Goal: Transaction & Acquisition: Book appointment/travel/reservation

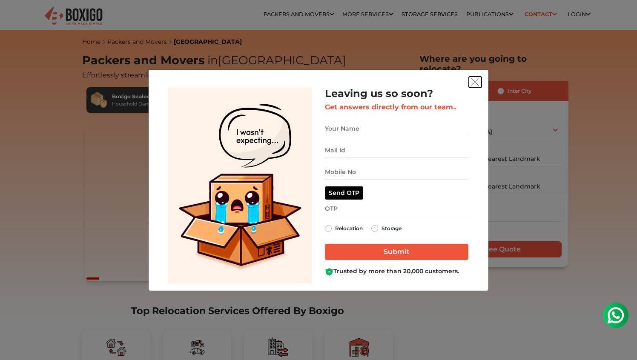
click at [479, 80] on button "get free quote dialog" at bounding box center [475, 82] width 13 height 11
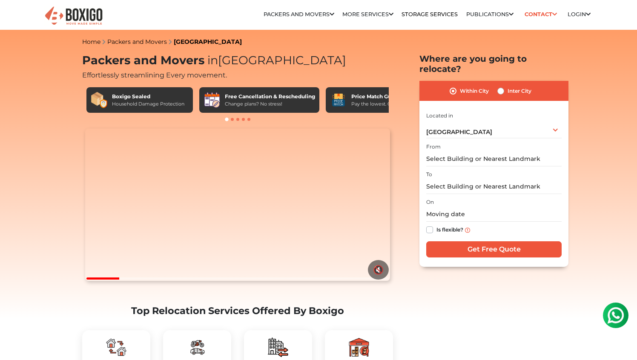
click at [507, 86] on label "Inter City" at bounding box center [519, 91] width 24 height 10
click at [503, 86] on input "Inter City" at bounding box center [500, 90] width 7 height 9
radio input "true"
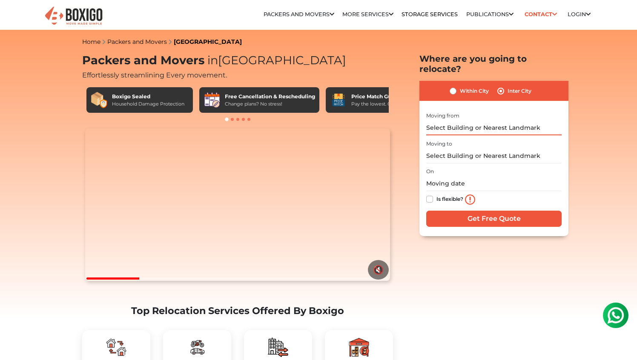
click at [458, 120] on input "text" at bounding box center [493, 127] width 135 height 15
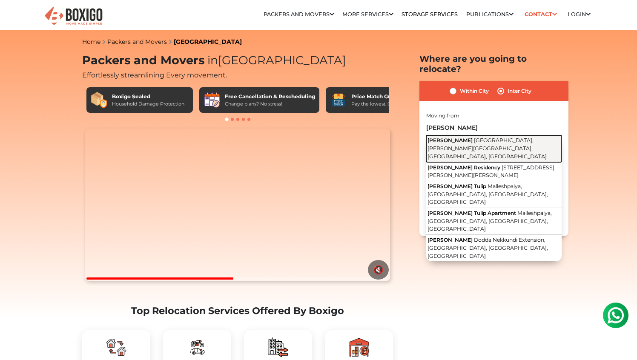
click at [462, 137] on span "[PERSON_NAME]" at bounding box center [449, 140] width 45 height 6
type input "[PERSON_NAME][STREET_ADDRESS][PERSON_NAME]"
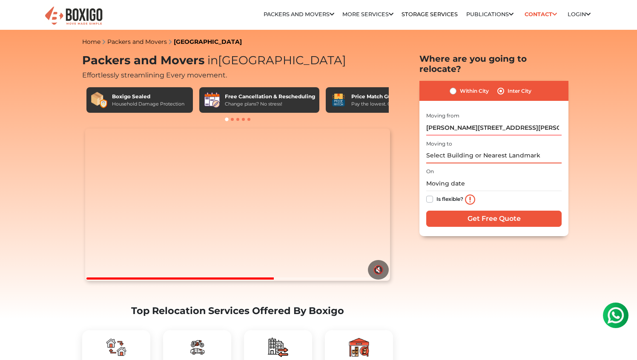
click at [462, 149] on input "text" at bounding box center [493, 156] width 135 height 15
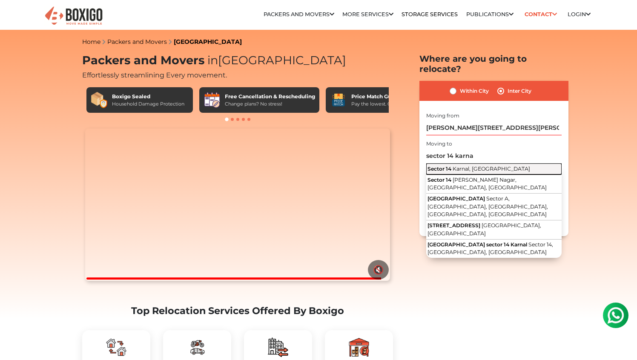
click at [470, 166] on span "Karnal, [GEOGRAPHIC_DATA]" at bounding box center [490, 169] width 77 height 6
type input "Sector 14, [GEOGRAPHIC_DATA], [GEOGRAPHIC_DATA]"
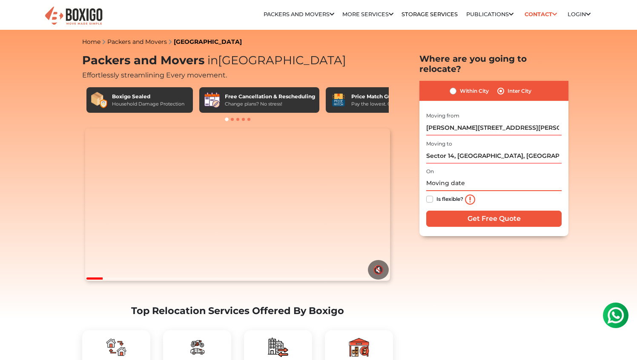
click at [455, 176] on input "text" at bounding box center [493, 183] width 135 height 15
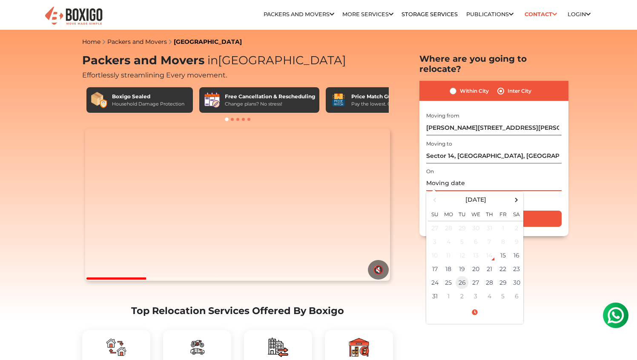
click at [465, 276] on td "26" at bounding box center [462, 283] width 14 height 14
type input "[DATE] 12:00 AM"
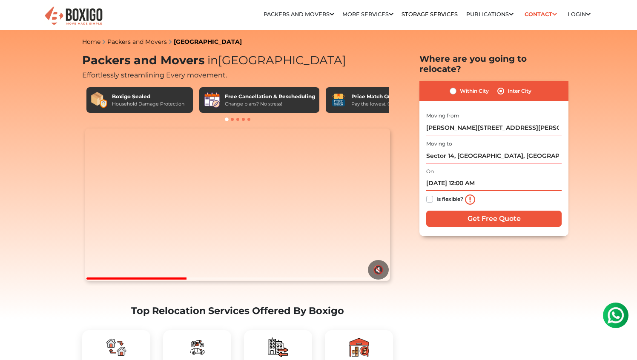
click at [482, 176] on input "[DATE] 12:00 AM" at bounding box center [493, 183] width 135 height 15
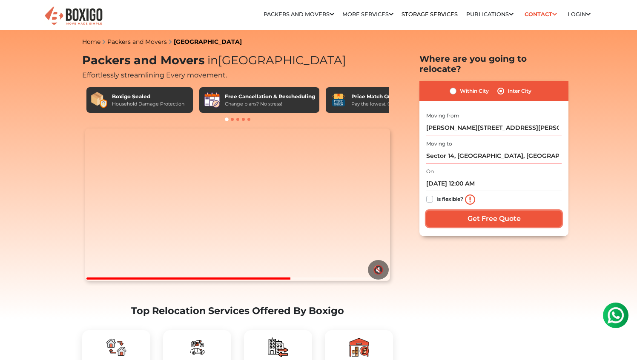
click at [476, 212] on input "Get Free Quote" at bounding box center [493, 219] width 135 height 16
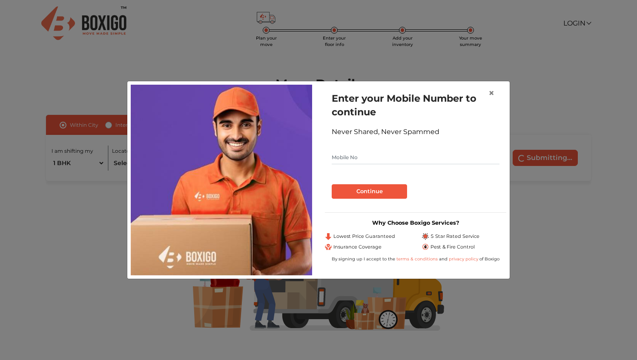
click at [382, 154] on input "text" at bounding box center [416, 158] width 168 height 14
click at [376, 192] on button "Continue" at bounding box center [369, 191] width 75 height 14
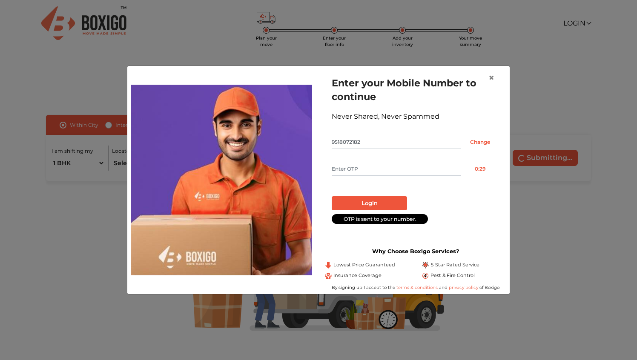
click at [359, 163] on input "text" at bounding box center [396, 169] width 129 height 14
click at [476, 143] on input "Change" at bounding box center [480, 142] width 39 height 14
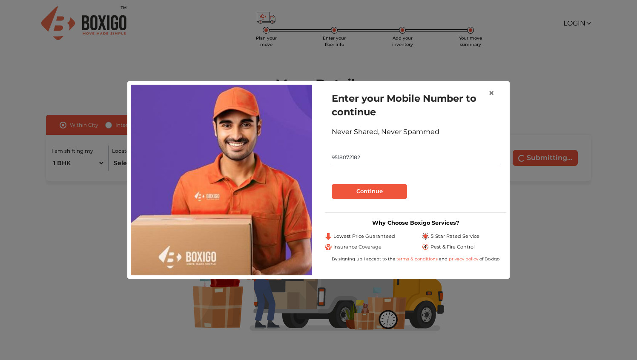
click at [394, 159] on input "9518072182" at bounding box center [416, 158] width 168 height 14
type input "9552283346"
click at [373, 195] on button "Continue" at bounding box center [369, 191] width 75 height 14
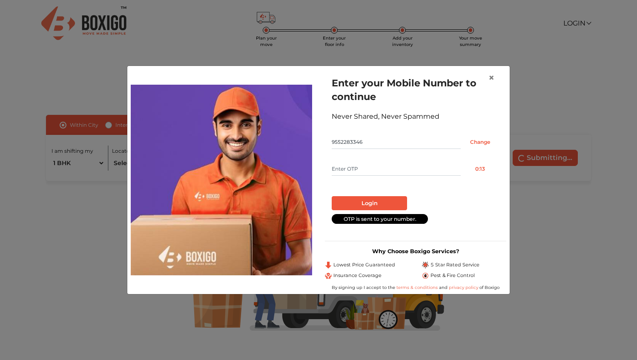
click at [348, 169] on input "text" at bounding box center [396, 169] width 129 height 14
type input "1912"
click at [386, 204] on button "Login" at bounding box center [369, 203] width 75 height 14
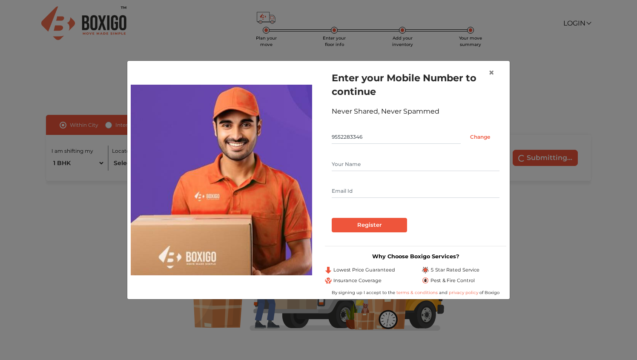
click at [369, 159] on input "text" at bounding box center [416, 164] width 168 height 14
type input "Neel"
type input "neelmani02@gmail.com"
click at [366, 226] on input "Register" at bounding box center [369, 225] width 75 height 14
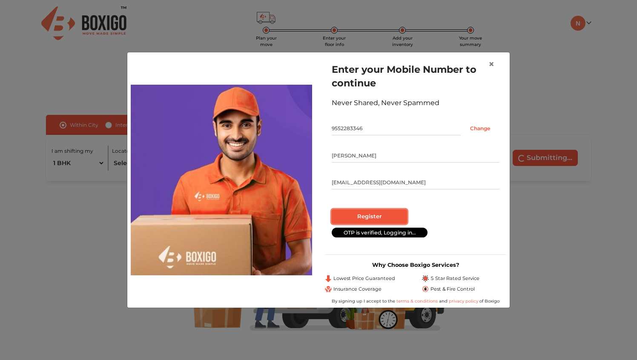
radio input "false"
radio input "true"
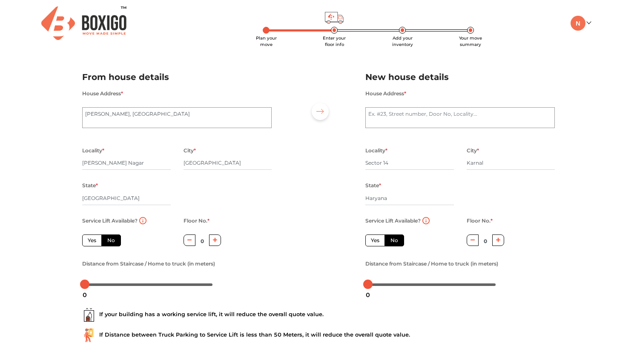
click at [92, 240] on label "Yes" at bounding box center [92, 241] width 20 height 12
click at [92, 240] on input "Yes" at bounding box center [91, 240] width 6 height 6
radio input "true"
click at [405, 111] on textarea "House Address *" at bounding box center [459, 117] width 189 height 21
type textarea "H.No-268 sector 14 Urban Estate"
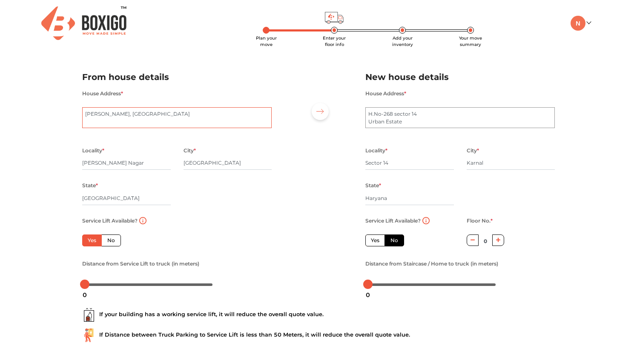
click at [86, 114] on textarea "SHARDA MANOR, 26th Cross Road" at bounding box center [176, 117] width 189 height 21
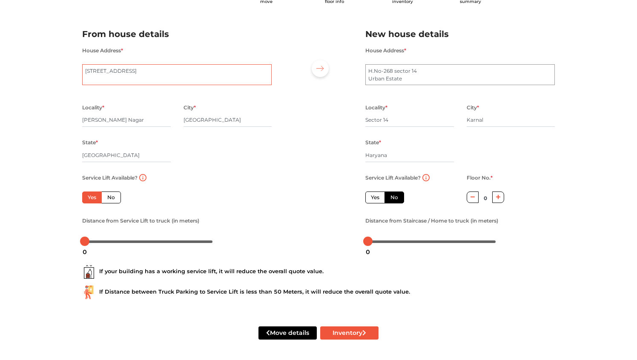
scroll to position [44, 0]
type textarea "Flat no - 104SHARDA MANOR, 26th Cross Road"
click at [335, 335] on button "Inventory" at bounding box center [349, 332] width 58 height 13
click at [401, 121] on input "Sector 14" at bounding box center [409, 120] width 89 height 14
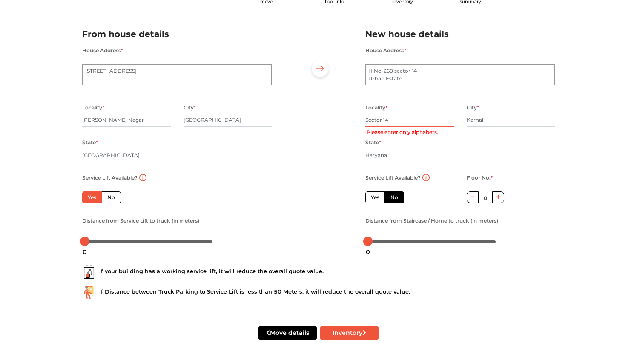
click at [401, 121] on input "Sector 14" at bounding box center [409, 120] width 89 height 14
drag, startPoint x: 403, startPoint y: 78, endPoint x: 363, endPoint y: 77, distance: 40.4
click at [363, 77] on div "House Address * H.No-268 sector 14 Urban Estate" at bounding box center [460, 73] width 202 height 57
click at [375, 119] on input "Sector 14" at bounding box center [409, 120] width 89 height 14
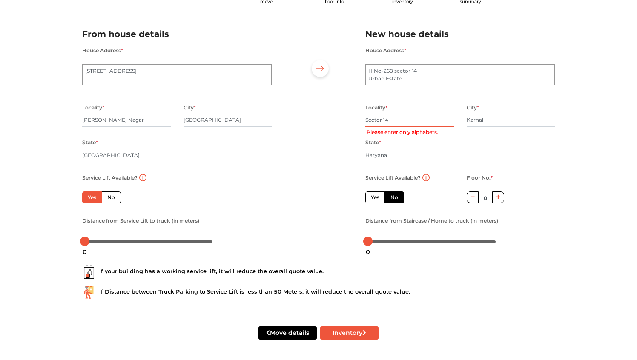
click at [375, 119] on input "Sector 14" at bounding box center [409, 120] width 89 height 14
paste input "Urban Estate"
type input "Urban Estate"
click at [495, 140] on div "Locality * Urban Estate City * Karnal State * Haryana Pincode *" at bounding box center [460, 137] width 202 height 70
click at [363, 333] on icon "submit" at bounding box center [364, 333] width 4 height 6
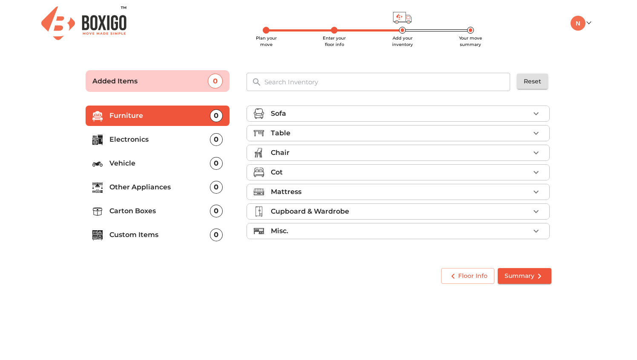
click at [207, 165] on p "Vehicle" at bounding box center [159, 163] width 100 height 10
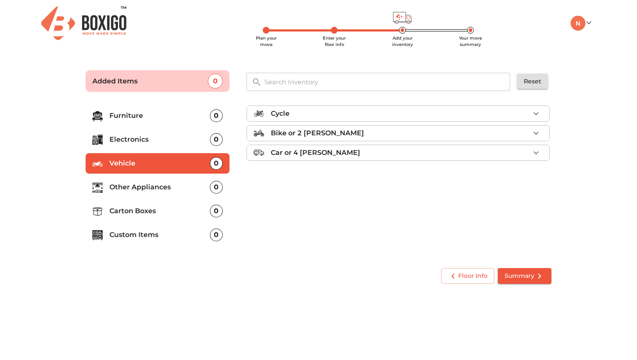
click at [325, 130] on p "Bike or 2 wheeler" at bounding box center [317, 133] width 93 height 10
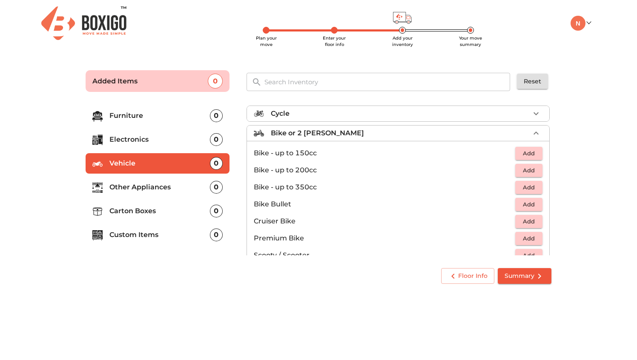
click at [325, 130] on p "Bike or 2 wheeler" at bounding box center [317, 133] width 93 height 10
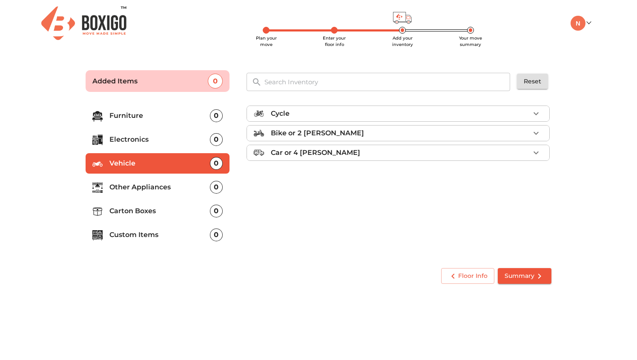
click at [325, 130] on p "Bike or 2 wheeler" at bounding box center [317, 133] width 93 height 10
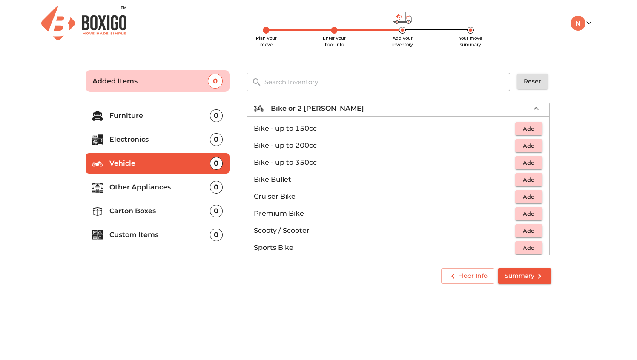
scroll to position [34, 0]
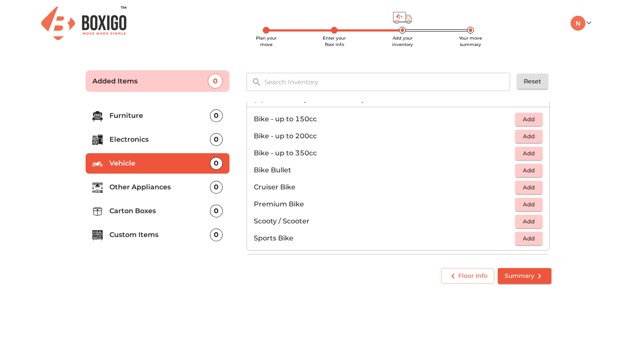
click at [521, 220] on span "Add" at bounding box center [528, 222] width 19 height 10
click at [162, 114] on p "Furniture" at bounding box center [159, 116] width 100 height 10
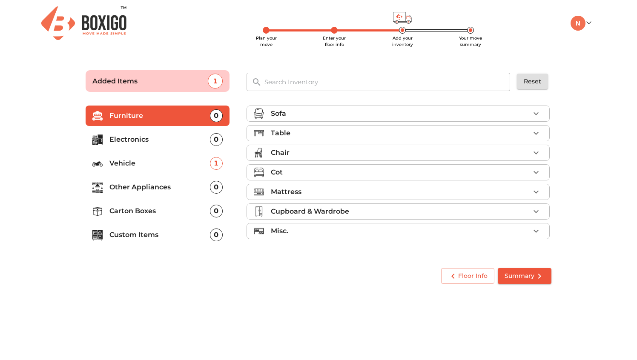
scroll to position [0, 0]
click at [311, 227] on div "Misc." at bounding box center [400, 231] width 259 height 10
click at [188, 137] on p "Electronics" at bounding box center [159, 139] width 100 height 10
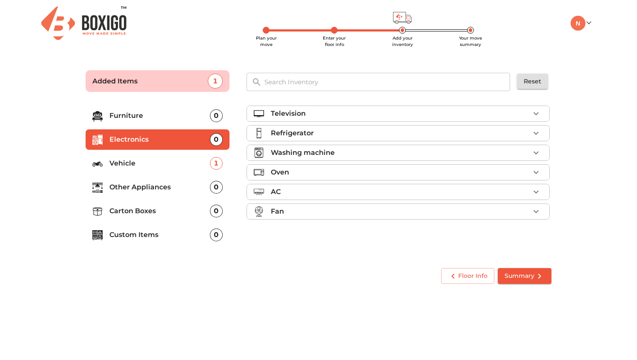
click at [297, 109] on p "Television" at bounding box center [288, 114] width 35 height 10
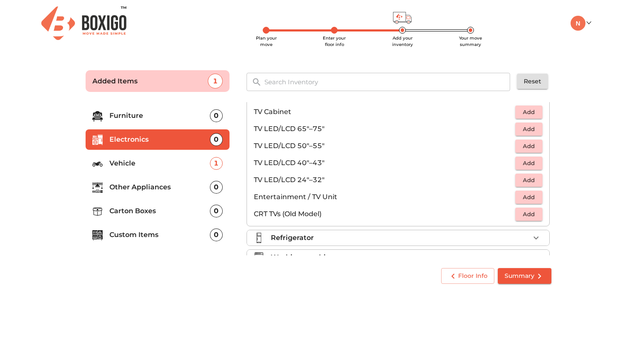
scroll to position [20, 0]
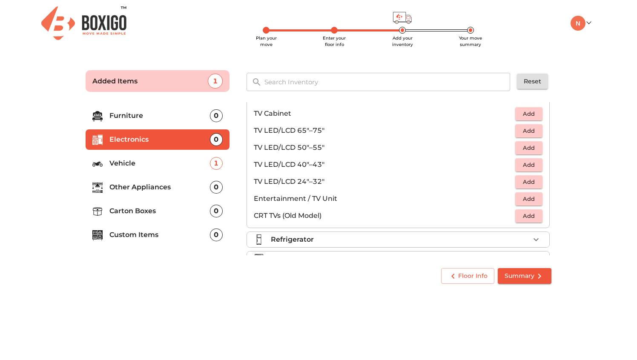
click at [131, 188] on p "Other Appliances" at bounding box center [159, 187] width 100 height 10
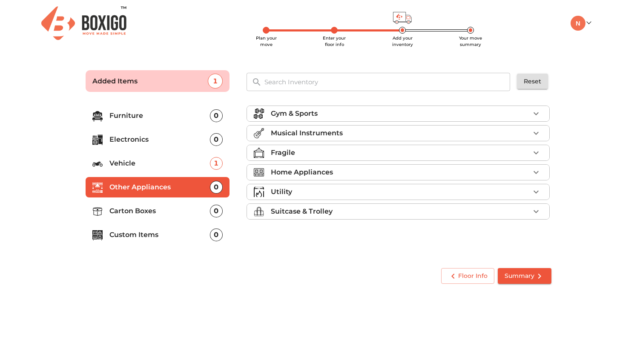
click at [129, 212] on p "Carton Boxes" at bounding box center [159, 211] width 100 height 10
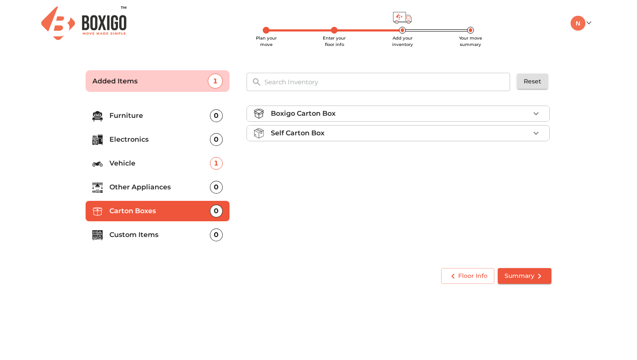
click at [535, 132] on icon "button" at bounding box center [536, 133] width 10 height 10
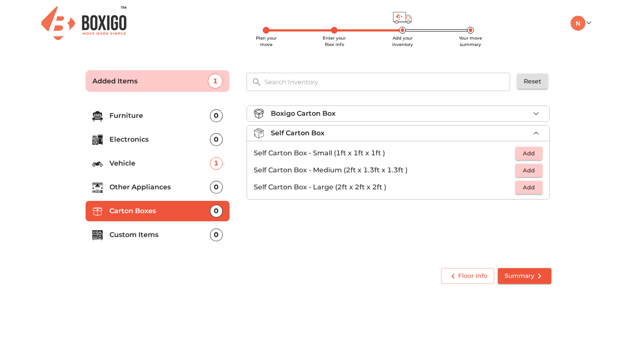
click at [535, 132] on icon "button" at bounding box center [535, 133] width 5 height 3
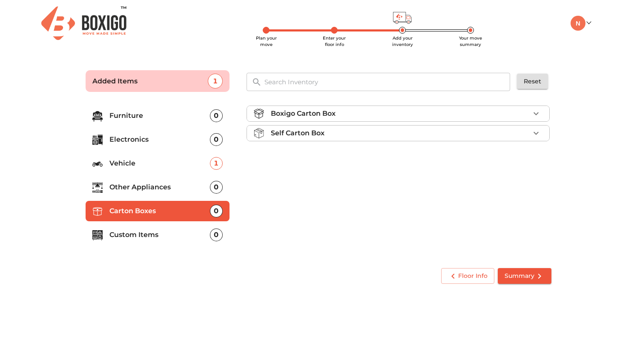
click at [185, 189] on p "Other Appliances" at bounding box center [159, 187] width 100 height 10
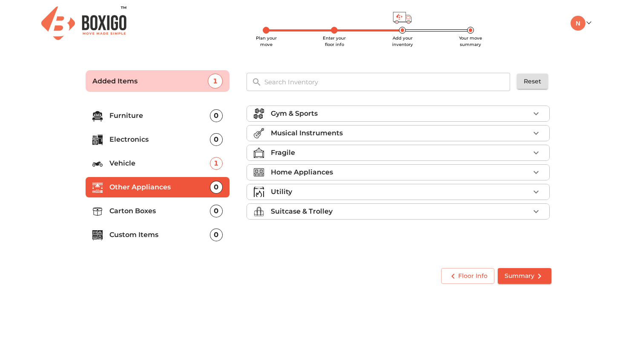
click at [298, 216] on p "Suitcase & Trolley" at bounding box center [302, 211] width 62 height 10
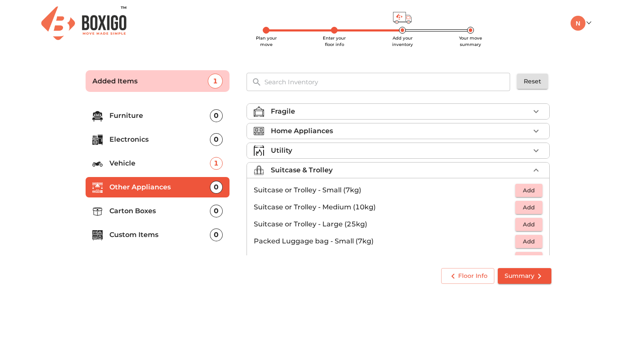
scroll to position [50, 0]
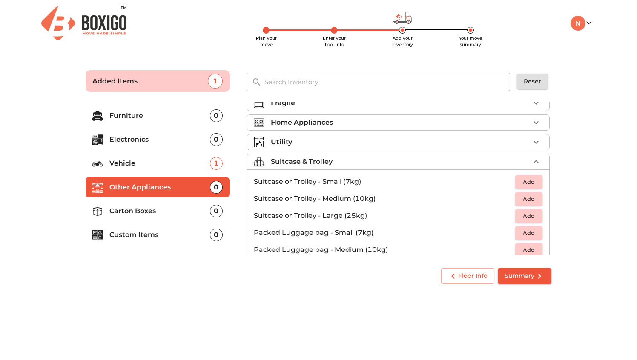
click at [524, 216] on span "Add" at bounding box center [528, 216] width 19 height 10
click at [536, 216] on icon "button" at bounding box center [536, 216] width 6 height 6
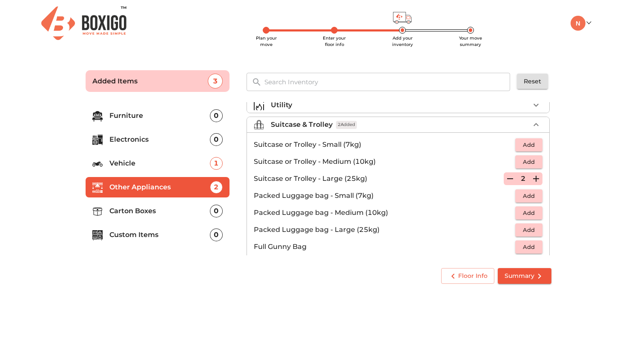
scroll to position [97, 0]
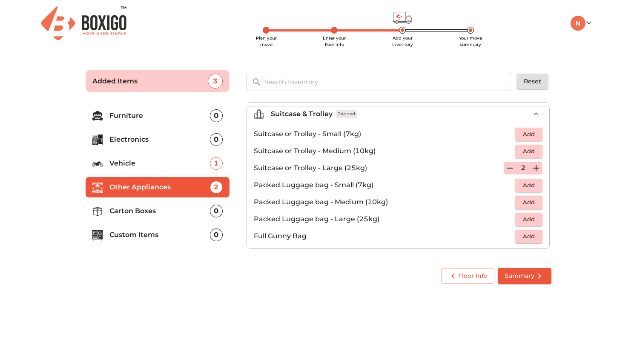
click at [512, 169] on icon "button" at bounding box center [510, 168] width 10 height 10
click at [512, 169] on icon "button" at bounding box center [510, 168] width 6 height 8
click at [525, 220] on span "Add" at bounding box center [528, 220] width 19 height 10
click at [539, 220] on icon "button" at bounding box center [536, 219] width 10 height 10
click at [157, 114] on p "Furniture" at bounding box center [159, 116] width 100 height 10
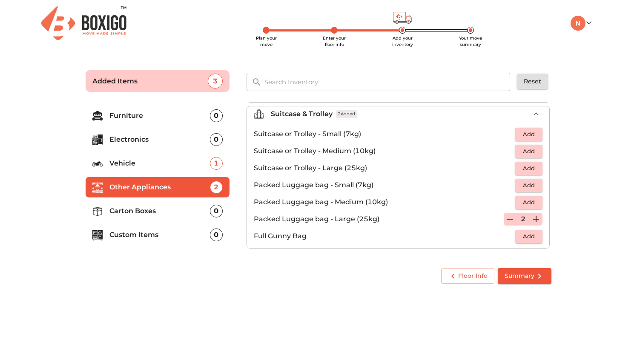
scroll to position [0, 0]
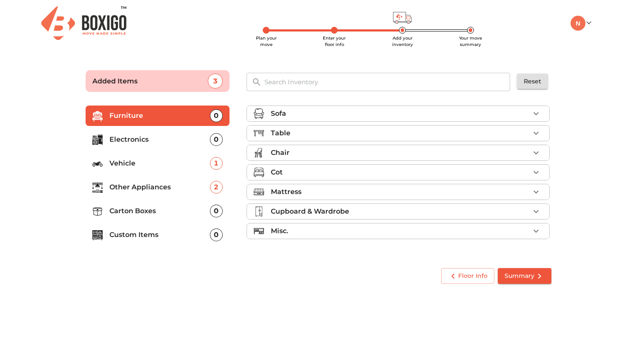
click at [154, 136] on p "Electronics" at bounding box center [159, 139] width 100 height 10
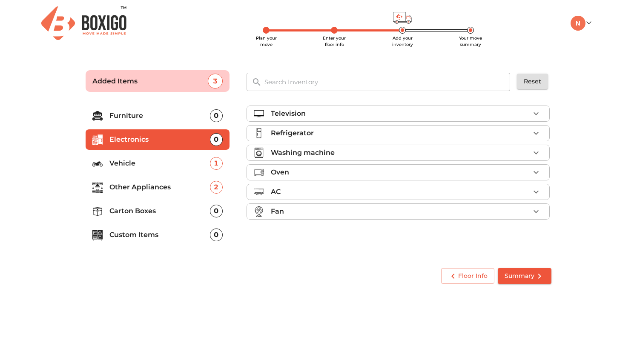
click at [391, 110] on div "Television" at bounding box center [400, 114] width 259 height 10
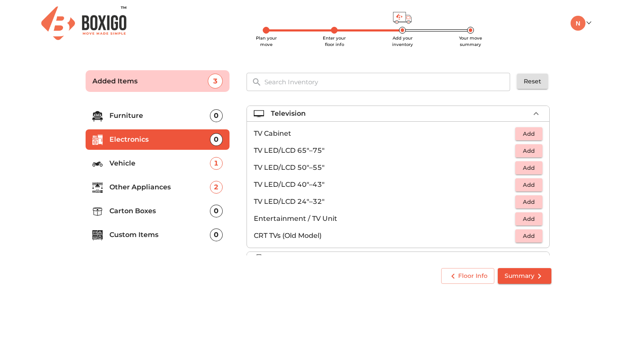
click at [534, 220] on span "Add" at bounding box center [528, 219] width 19 height 10
click at [534, 220] on icon "button" at bounding box center [536, 219] width 10 height 10
click at [160, 215] on p "Carton Boxes" at bounding box center [159, 211] width 100 height 10
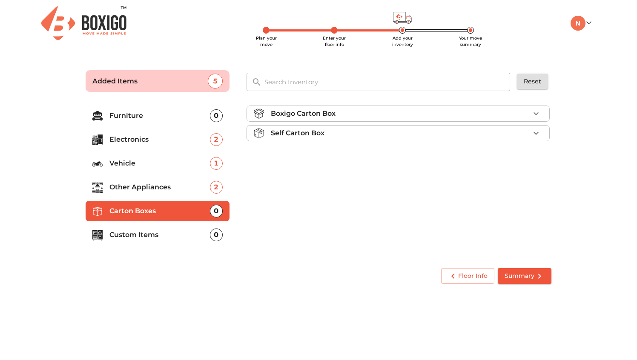
click at [397, 115] on div "Boxigo Carton Box" at bounding box center [400, 114] width 259 height 10
click at [151, 189] on p "Other Appliances" at bounding box center [159, 187] width 100 height 10
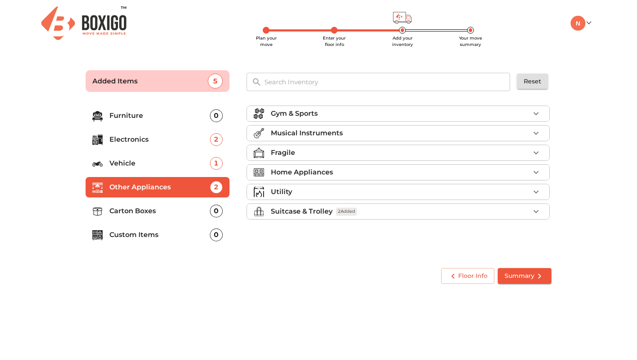
click at [306, 189] on div "Utility" at bounding box center [400, 192] width 259 height 10
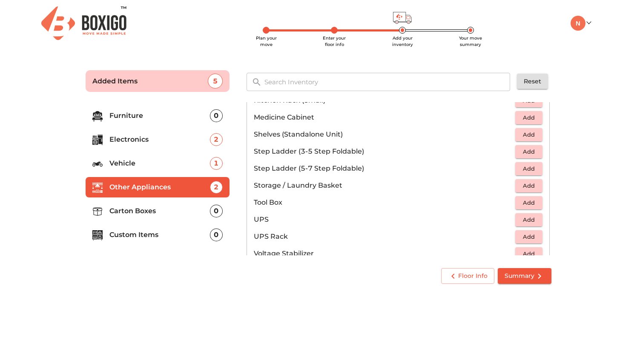
scroll to position [642, 0]
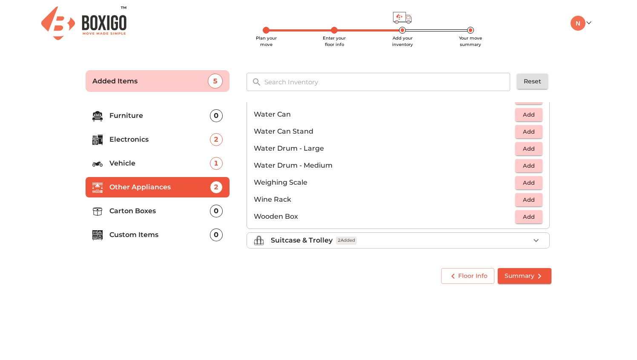
click at [525, 275] on span "Summary" at bounding box center [524, 276] width 40 height 11
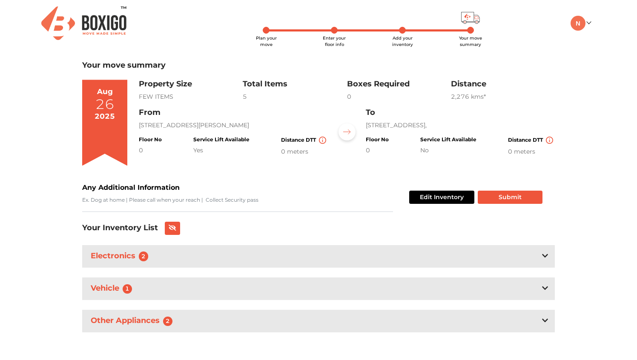
scroll to position [3, 0]
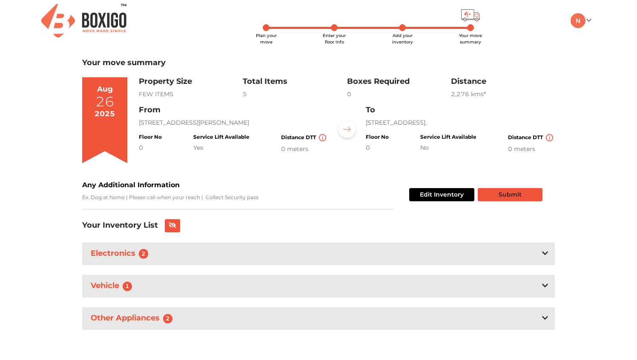
click at [513, 197] on button "Submit" at bounding box center [510, 194] width 65 height 13
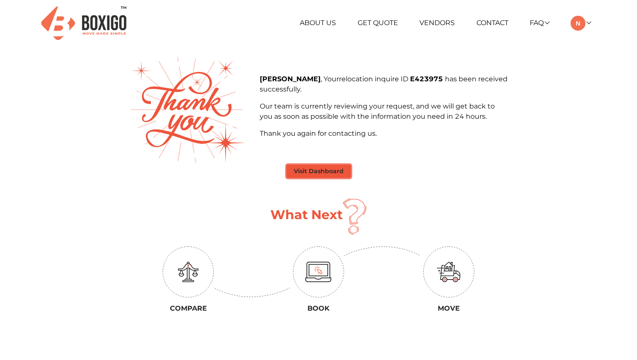
click at [311, 174] on button "Visit Dashboard" at bounding box center [318, 171] width 64 height 13
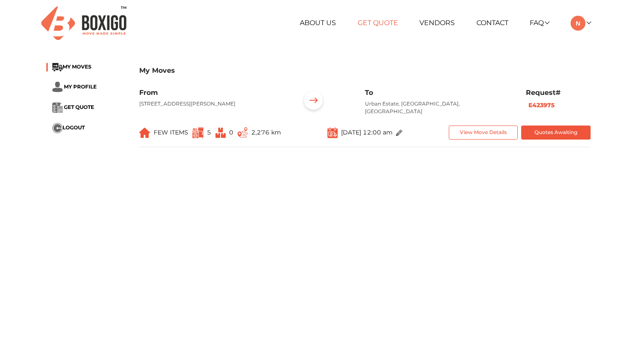
click at [383, 21] on link "Get Quote" at bounding box center [378, 23] width 40 height 8
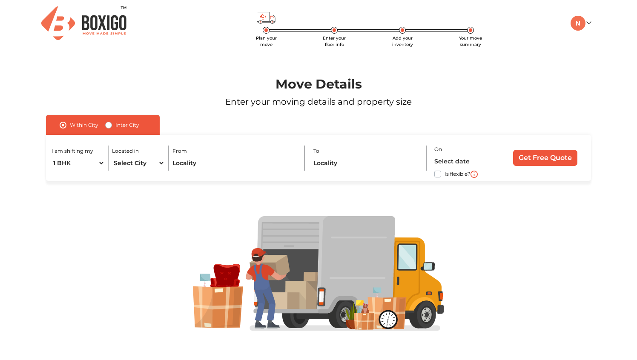
scroll to position [6, 0]
